Goal: Task Accomplishment & Management: Manage account settings

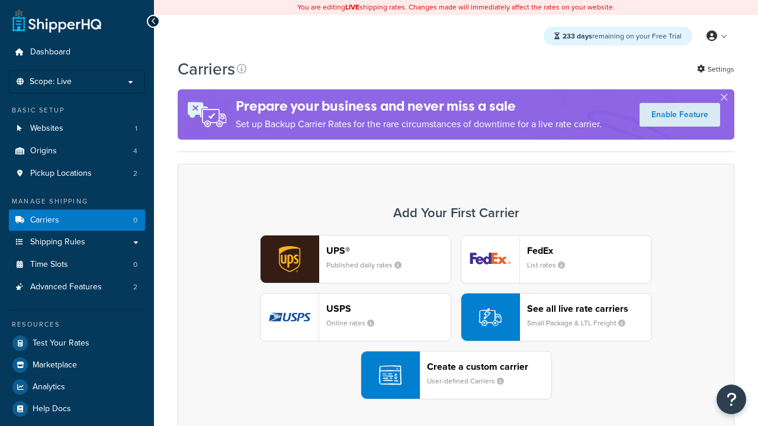
click at [456, 317] on div "UPS® Published daily rates FedEx List rates USPS Online rates See all live rate…" at bounding box center [456, 317] width 532 height 165
click at [456, 375] on div "Create a custom carrier User-defined Carriers" at bounding box center [489, 375] width 124 height 28
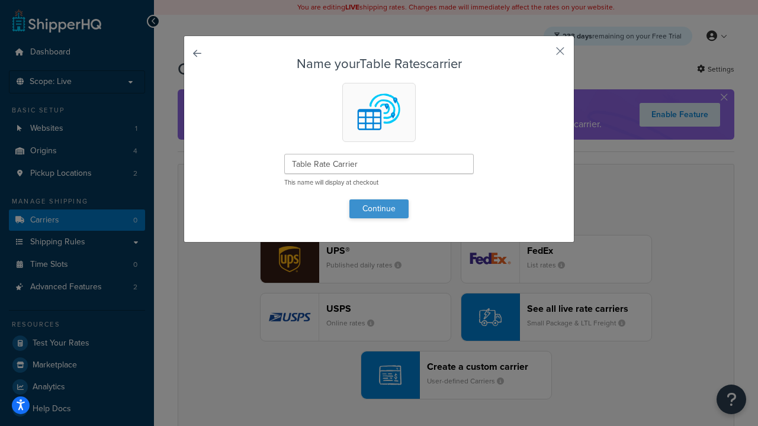
type input "Table Rate Carrier"
click at [379, 208] on button "Continue" at bounding box center [378, 209] width 59 height 19
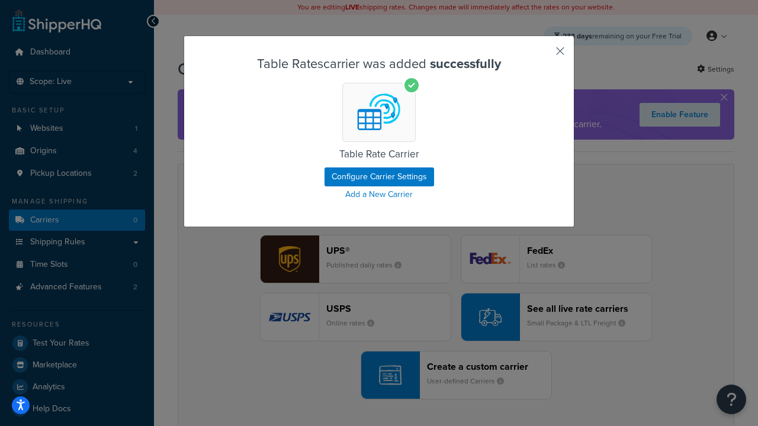
click at [542, 55] on button "button" at bounding box center [542, 55] width 3 height 3
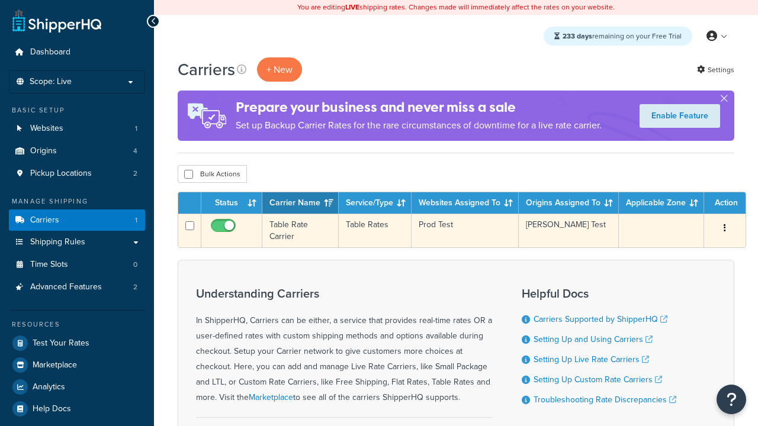
click at [725, 229] on icon "button" at bounding box center [725, 228] width 2 height 8
click at [0, 0] on link "Edit" at bounding box center [0, 0] width 0 height 0
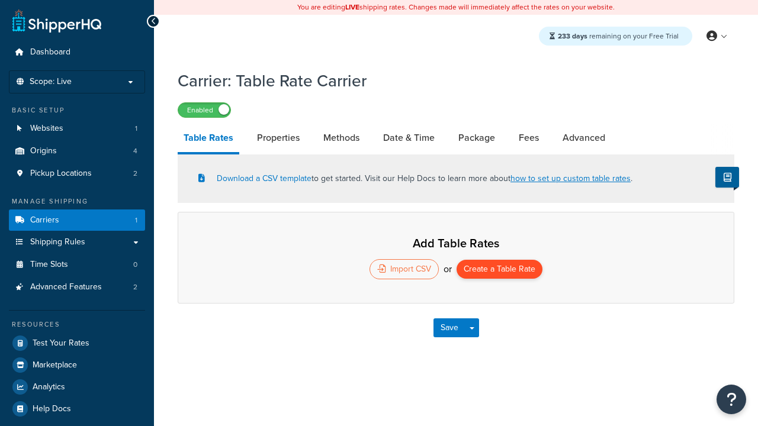
click at [499, 271] on button "Create a Table Rate" at bounding box center [500, 269] width 86 height 19
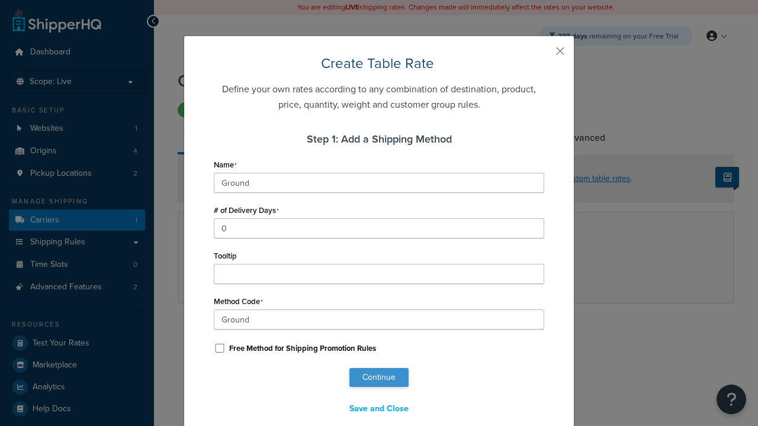
type input "Ground"
click at [379, 378] on button "Continue" at bounding box center [378, 377] width 59 height 19
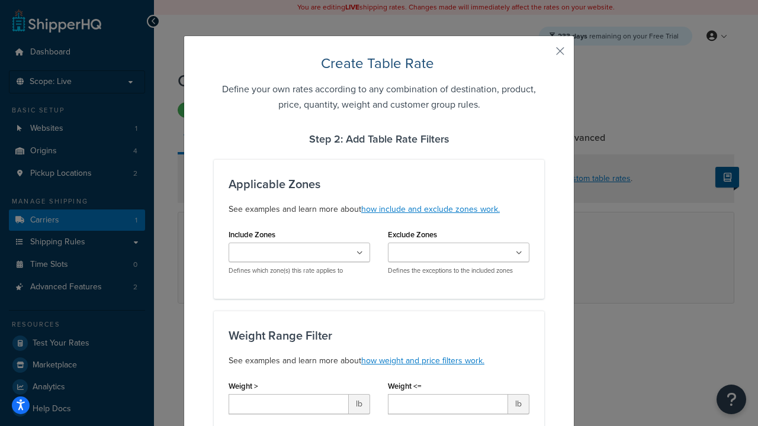
scroll to position [740, 0]
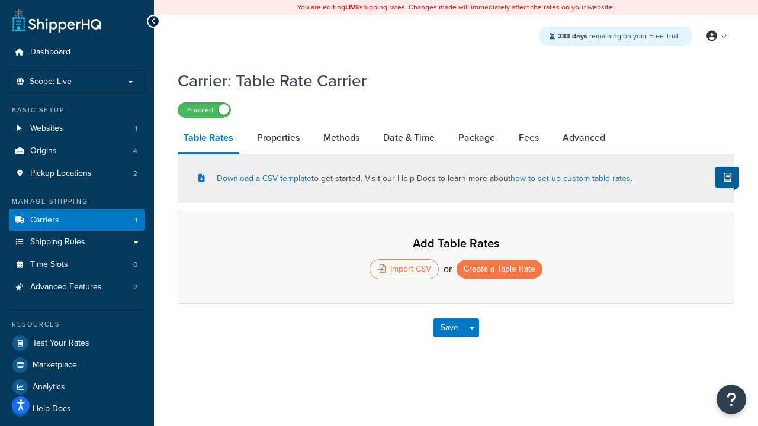
select select "25"
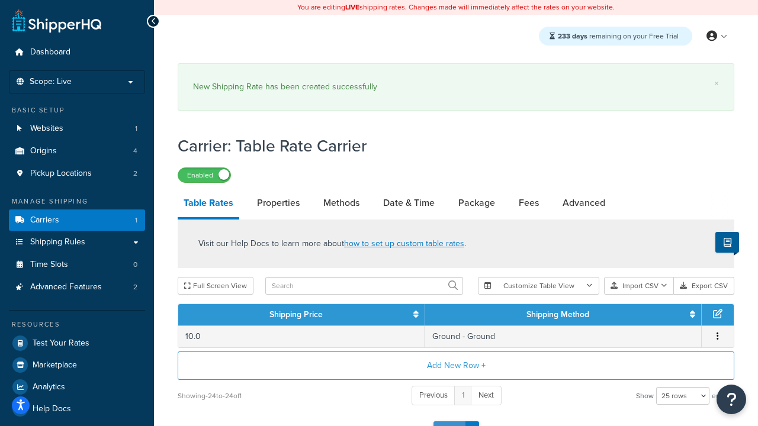
click at [449, 422] on button "Save" at bounding box center [449, 431] width 32 height 19
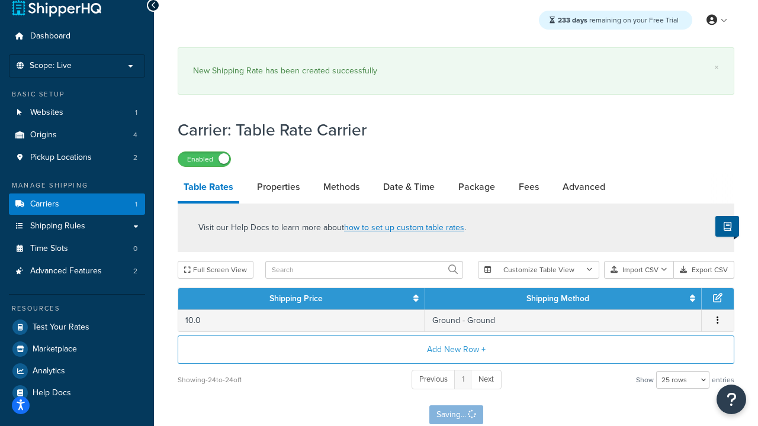
scroll to position [0, 0]
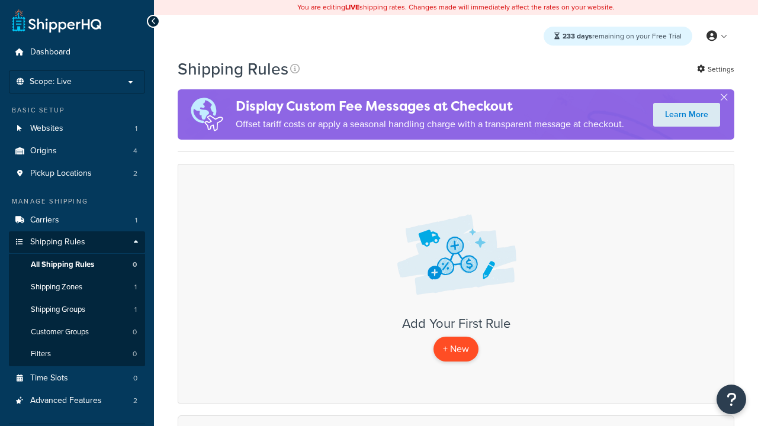
click at [456, 349] on p "+ New" at bounding box center [455, 349] width 45 height 24
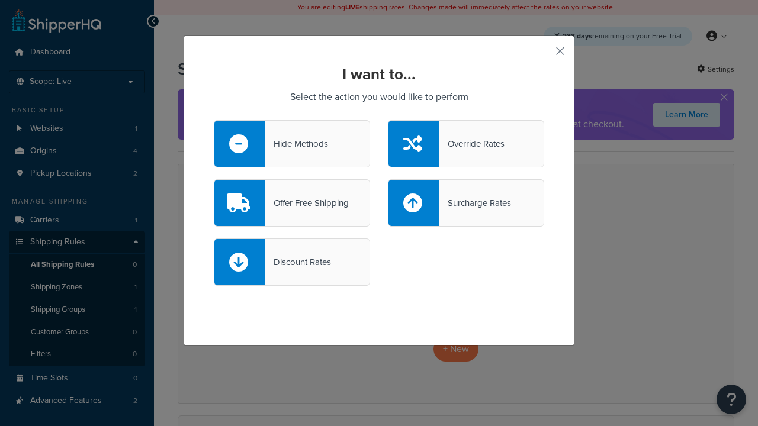
click at [292, 203] on div "Offer Free Shipping" at bounding box center [306, 203] width 83 height 17
click at [0, 0] on input "Offer Free Shipping" at bounding box center [0, 0] width 0 height 0
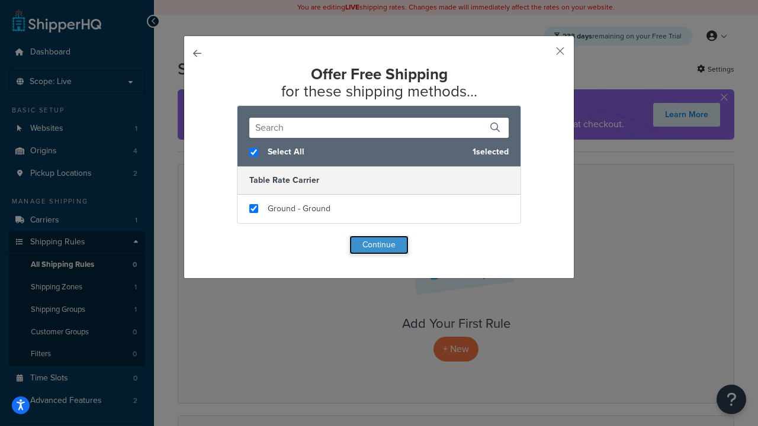
click at [379, 245] on button "Continue" at bounding box center [378, 245] width 59 height 19
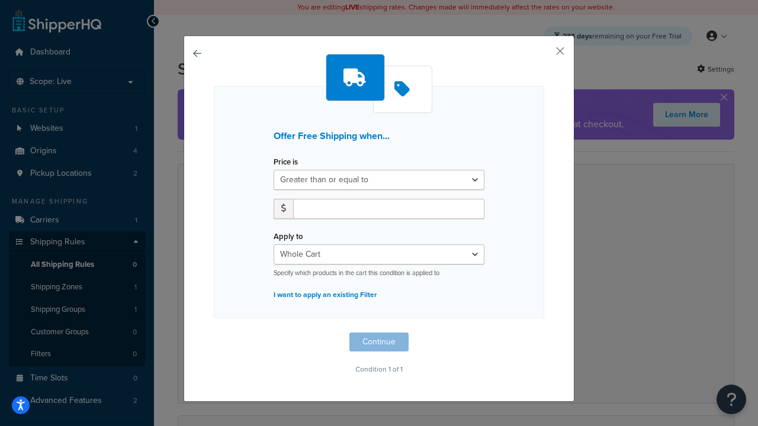
click at [285, 162] on label "Price is" at bounding box center [286, 162] width 24 height 9
click at [285, 170] on select "Greater than or equal to Between or equal to Less than or equal to" at bounding box center [379, 180] width 211 height 20
click at [388, 208] on input "number" at bounding box center [388, 209] width 191 height 20
type input "50"
click at [379, 342] on button "Continue" at bounding box center [378, 342] width 59 height 19
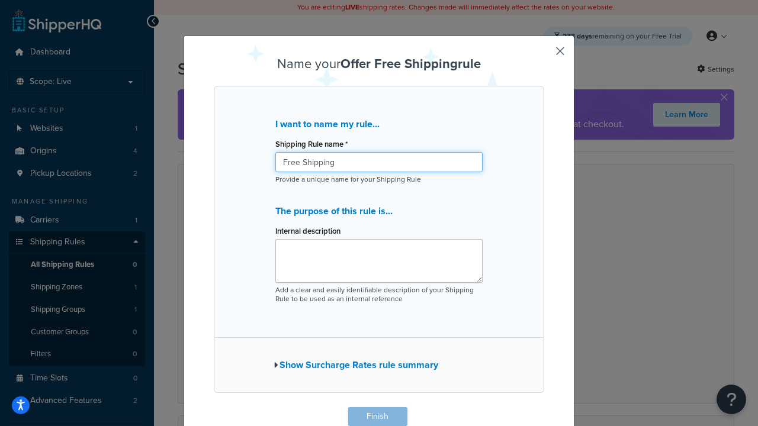
type input "Free Shipping"
click at [377, 417] on button "Finish" at bounding box center [377, 416] width 59 height 19
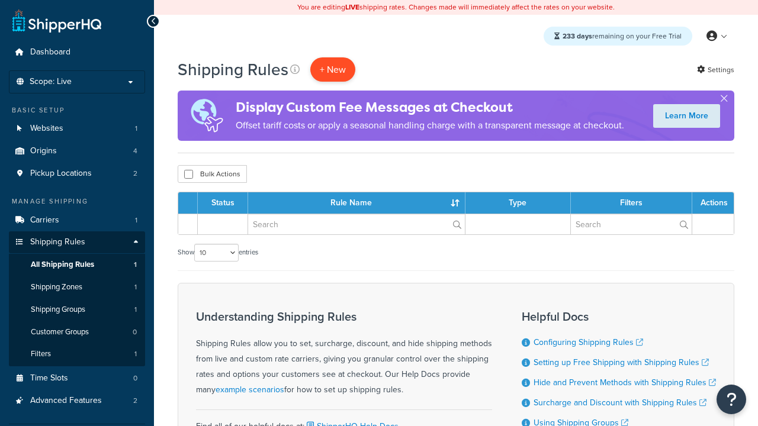
click at [333, 69] on p "+ New" at bounding box center [332, 69] width 45 height 24
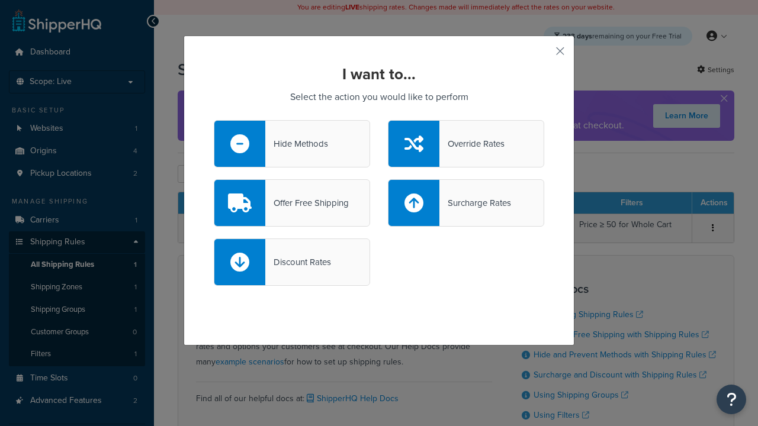
click at [466, 144] on div "Override Rates" at bounding box center [471, 144] width 65 height 17
click at [0, 0] on input "Override Rates" at bounding box center [0, 0] width 0 height 0
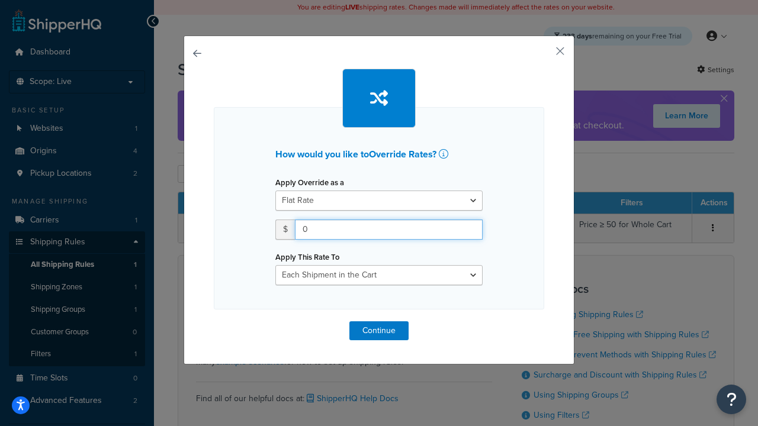
type input "100"
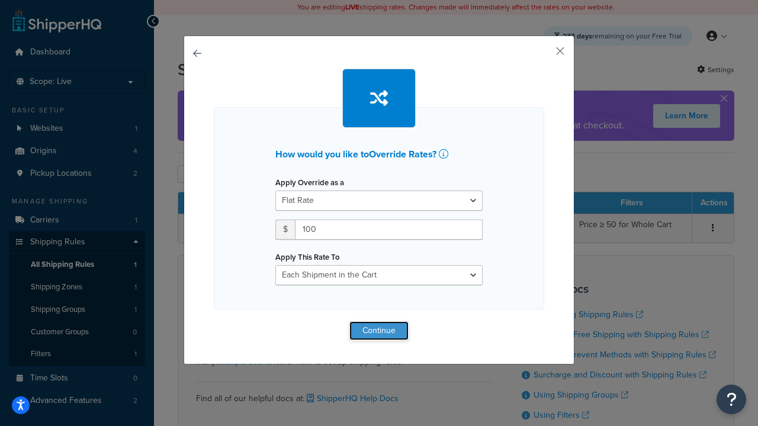
click at [379, 330] on button "Continue" at bounding box center [378, 331] width 59 height 19
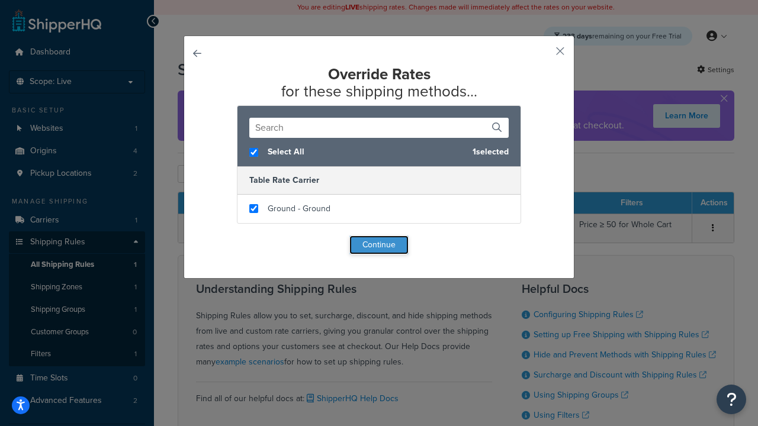
click at [379, 245] on button "Continue" at bounding box center [378, 245] width 59 height 19
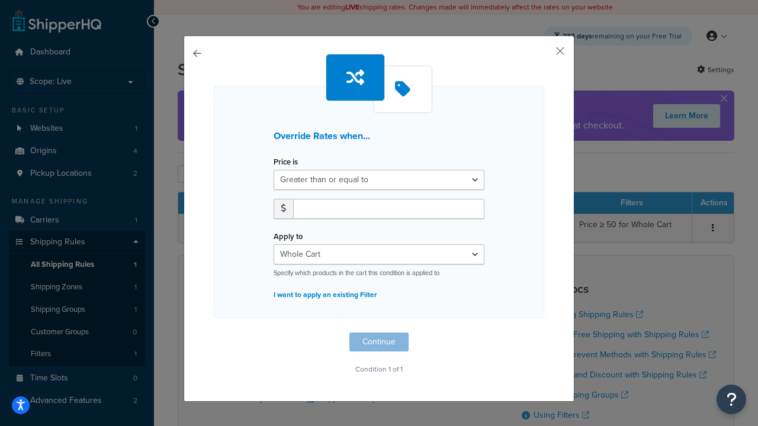
click at [285, 162] on label "Price is" at bounding box center [286, 162] width 24 height 9
click at [285, 170] on select "Greater than or equal to Between or equal to Less than or equal to" at bounding box center [379, 180] width 211 height 20
click at [388, 208] on input "number" at bounding box center [388, 209] width 191 height 20
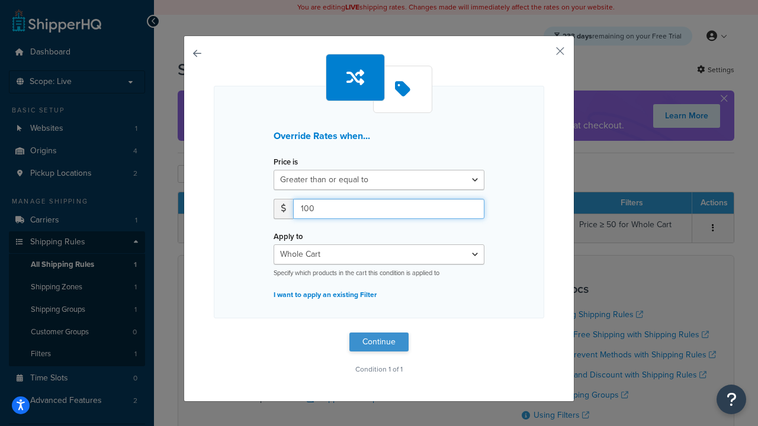
type input "100"
click at [379, 342] on button "Continue" at bounding box center [378, 342] width 59 height 19
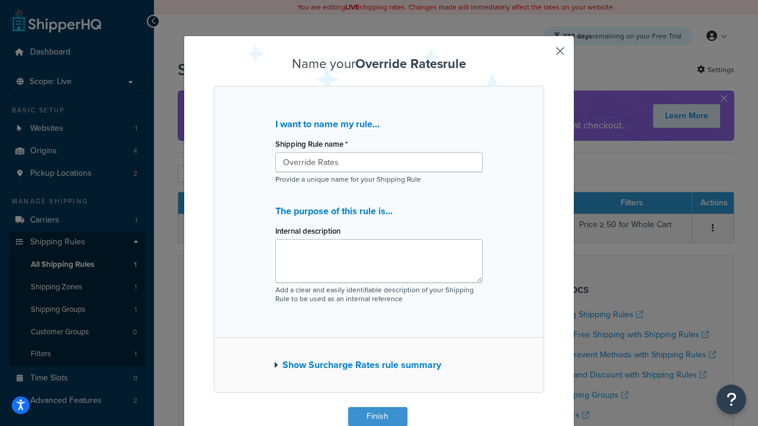
type input "Override Rates"
click at [377, 417] on button "Finish" at bounding box center [377, 416] width 59 height 19
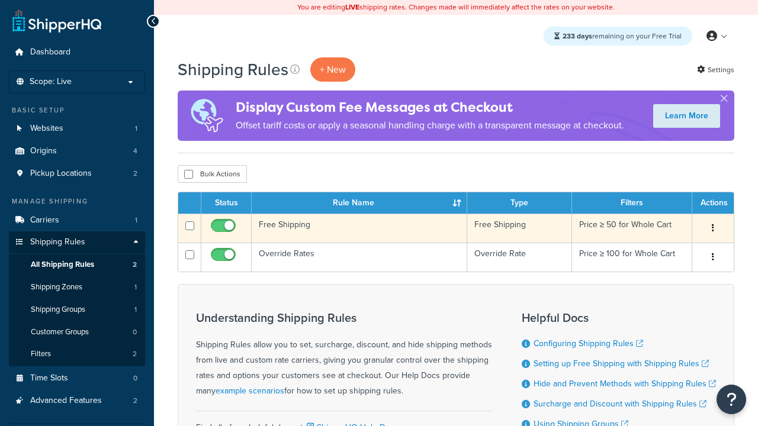
click at [712, 229] on icon "button" at bounding box center [713, 228] width 2 height 8
click at [0, 0] on link "Delete" at bounding box center [0, 0] width 0 height 0
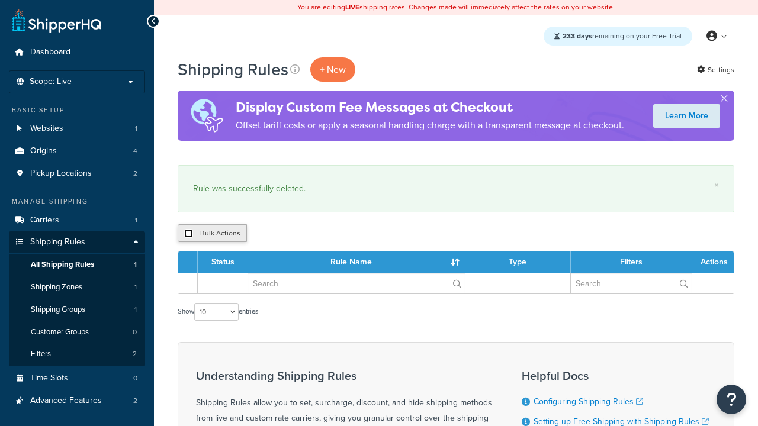
click at [188, 234] on input "checkbox" at bounding box center [188, 233] width 9 height 9
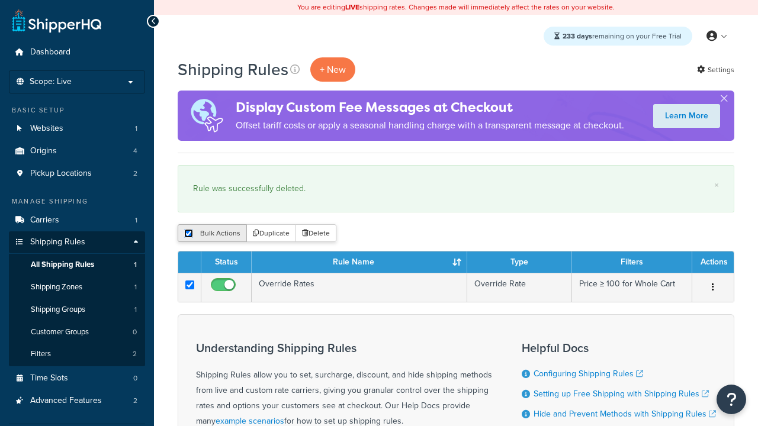
click at [188, 234] on input "checkbox" at bounding box center [188, 233] width 9 height 9
checkbox input "false"
click at [212, 234] on button "Bulk Actions" at bounding box center [212, 233] width 69 height 18
checkbox input "true"
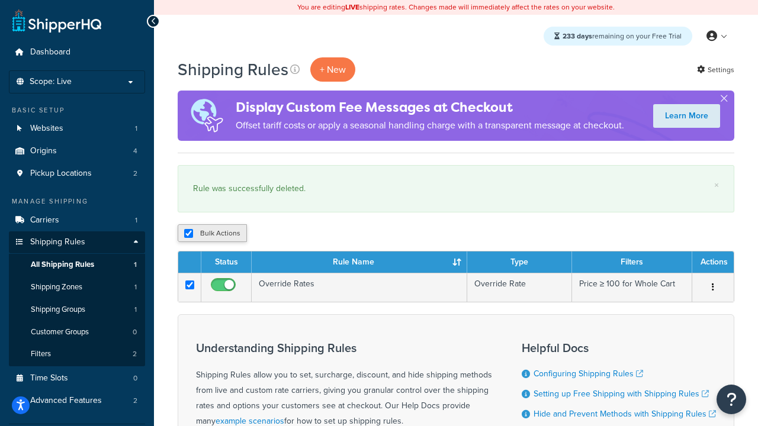
checkbox input "true"
click at [0, 0] on button "Delete" at bounding box center [0, 0] width 0 height 0
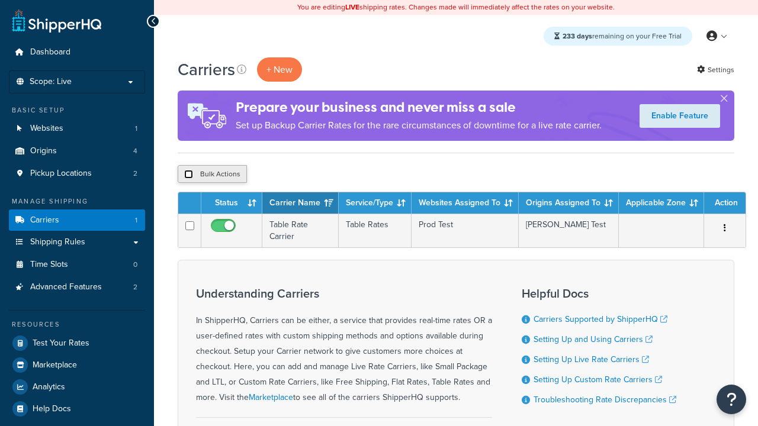
click at [188, 175] on input "checkbox" at bounding box center [188, 174] width 9 height 9
checkbox input "true"
click at [319, 175] on button "Delete" at bounding box center [315, 174] width 41 height 18
